Goal: Information Seeking & Learning: Understand process/instructions

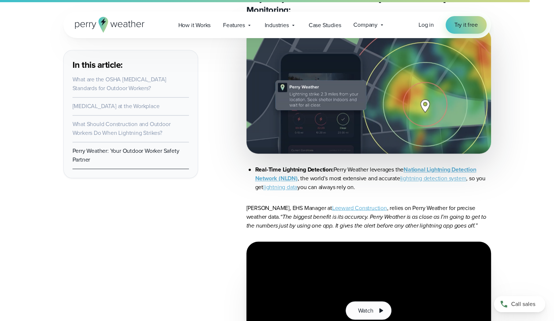
scroll to position [3953, 0]
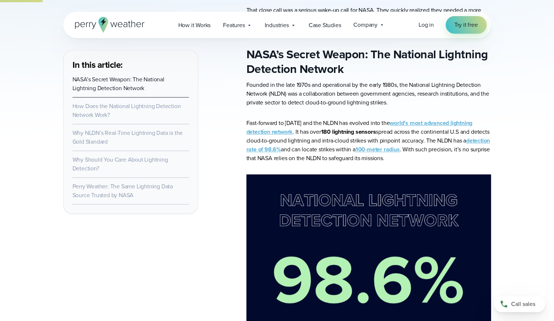
scroll to position [476, 0]
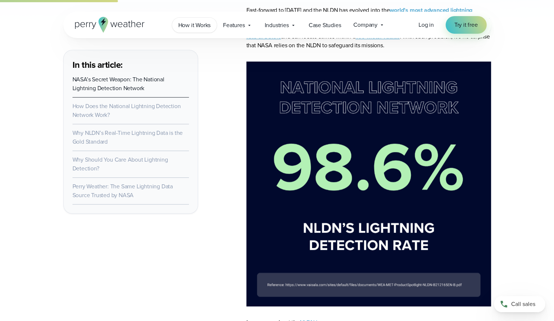
click at [193, 26] on span "How it Works" at bounding box center [194, 25] width 33 height 9
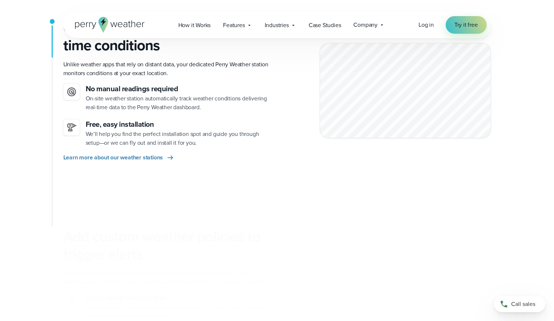
scroll to position [329, 0]
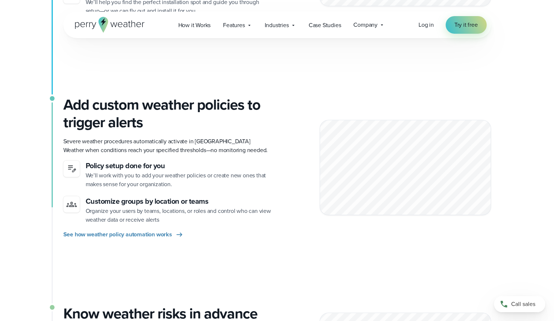
click at [332, 134] on div at bounding box center [405, 168] width 171 height 96
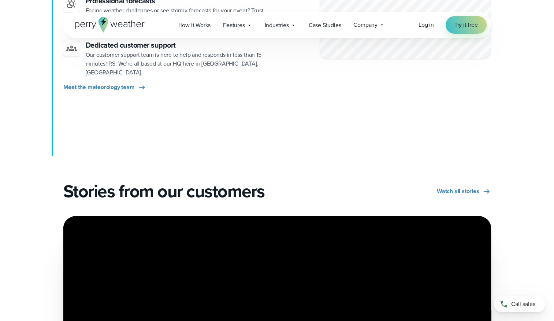
scroll to position [1354, 0]
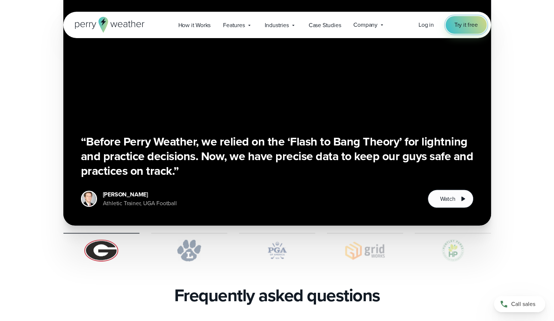
click at [458, 23] on span "Try it free" at bounding box center [465, 24] width 23 height 9
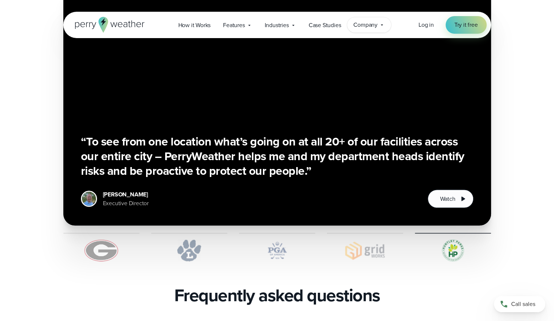
click at [372, 29] on span "Company" at bounding box center [365, 24] width 24 height 9
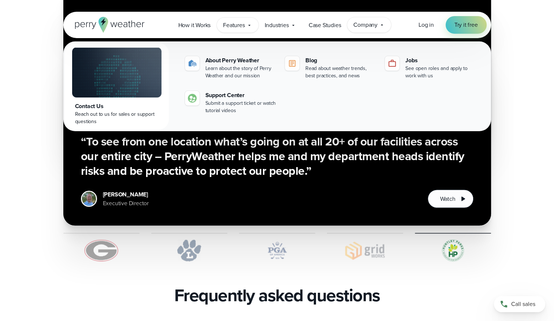
click at [247, 27] on icon at bounding box center [249, 25] width 6 height 6
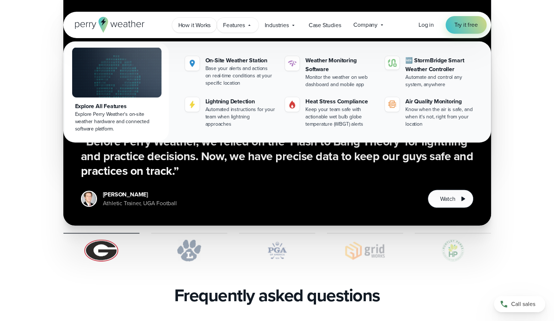
click at [205, 26] on span "How it Works" at bounding box center [194, 25] width 33 height 9
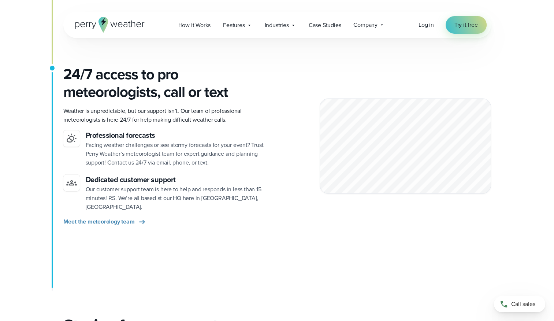
scroll to position [988, 0]
click at [360, 170] on div at bounding box center [405, 147] width 171 height 96
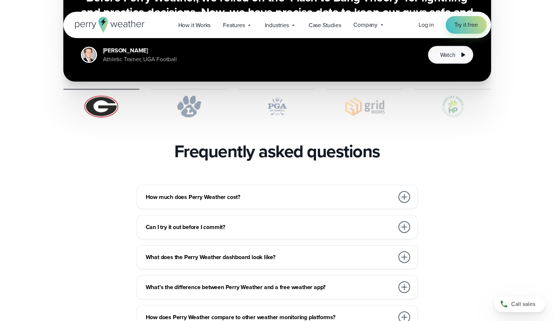
scroll to position [1574, 0]
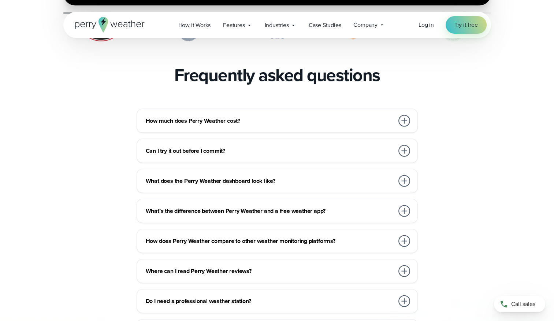
click at [407, 115] on div at bounding box center [404, 121] width 12 height 12
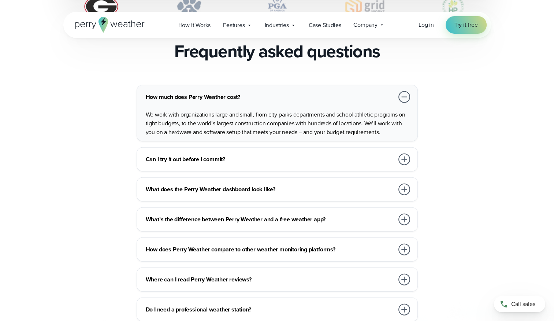
scroll to position [1610, 0]
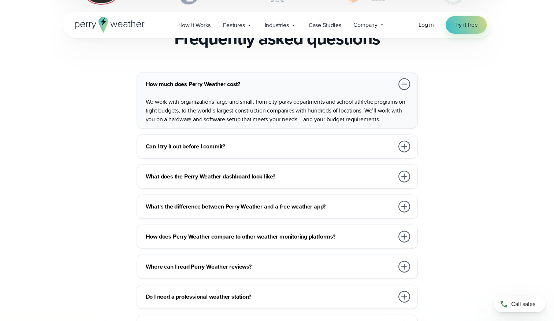
click at [400, 141] on div at bounding box center [404, 147] width 12 height 12
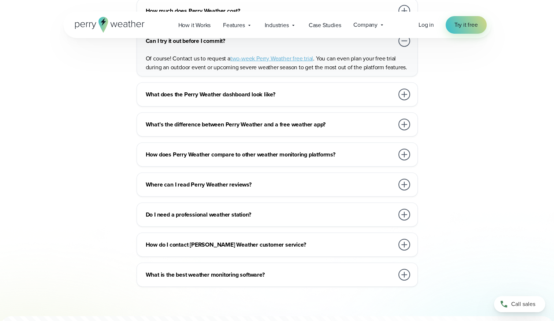
scroll to position [1720, 0]
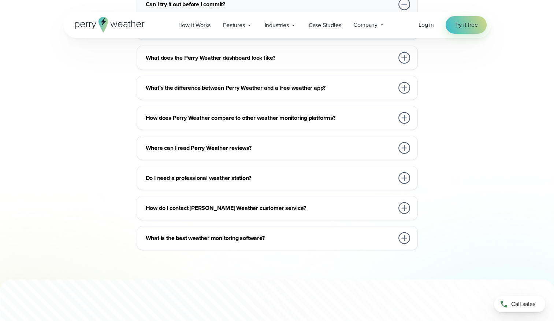
click at [409, 232] on div at bounding box center [404, 238] width 12 height 12
